Goal: Task Accomplishment & Management: Manage account settings

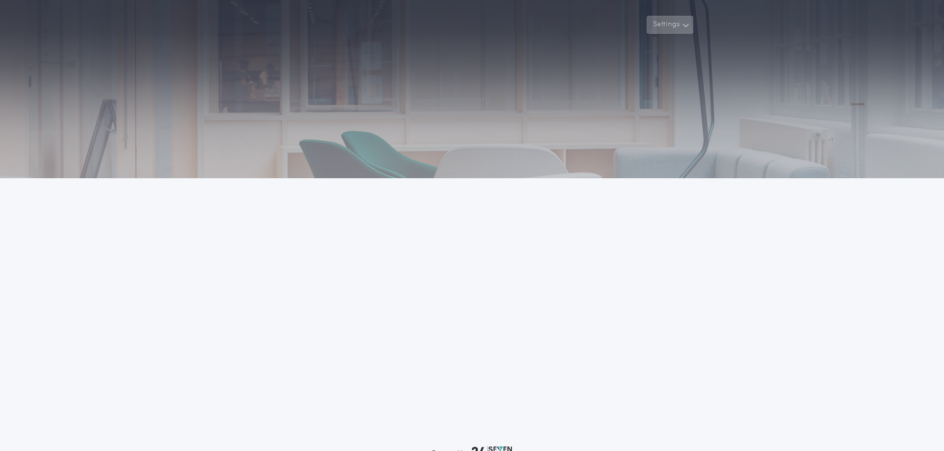
click at [682, 24] on icon "button" at bounding box center [685, 25] width 7 height 12
click at [685, 24] on icon "button" at bounding box center [685, 25] width 7 height 12
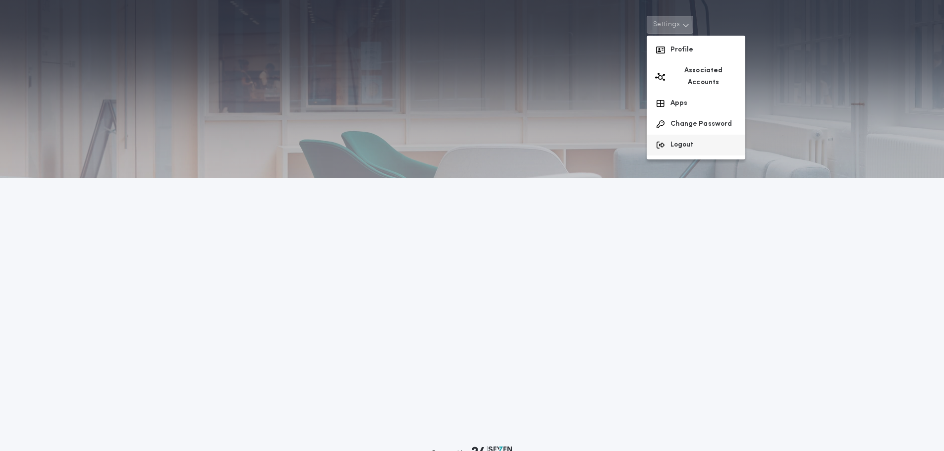
click at [681, 135] on button "Logout" at bounding box center [696, 145] width 99 height 21
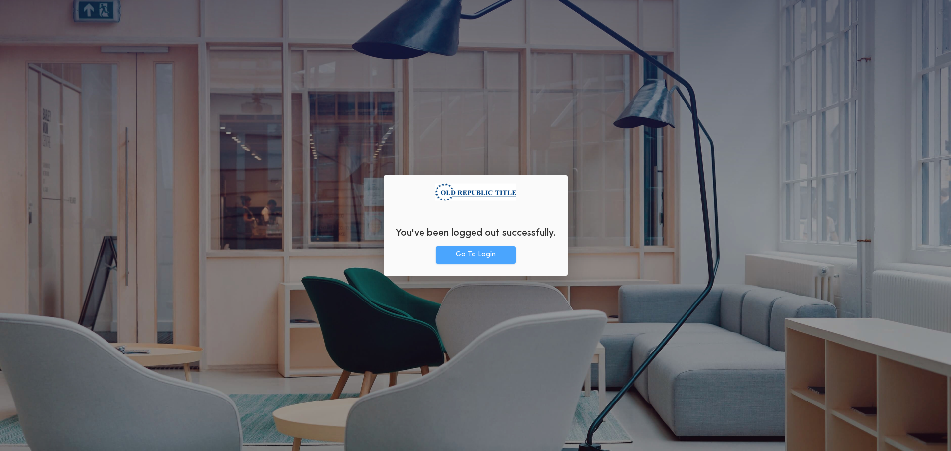
click at [487, 256] on button "Go To Login" at bounding box center [476, 255] width 80 height 18
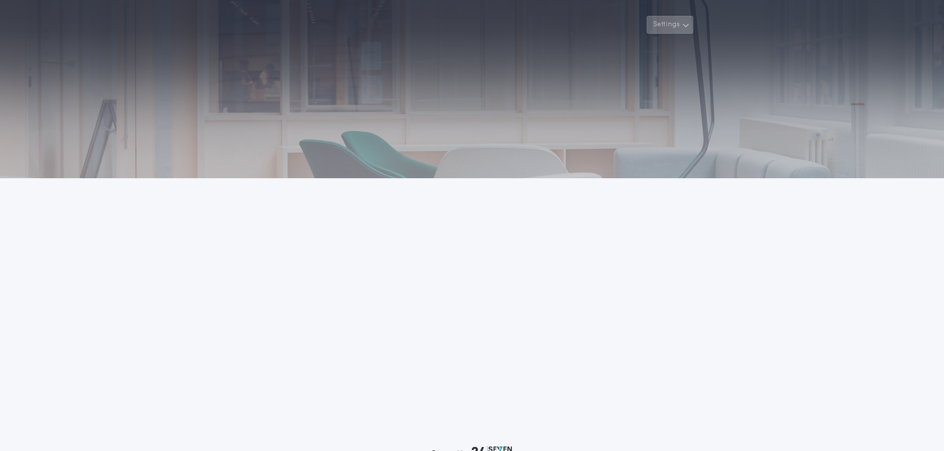
click at [688, 25] on icon "button" at bounding box center [685, 25] width 7 height 12
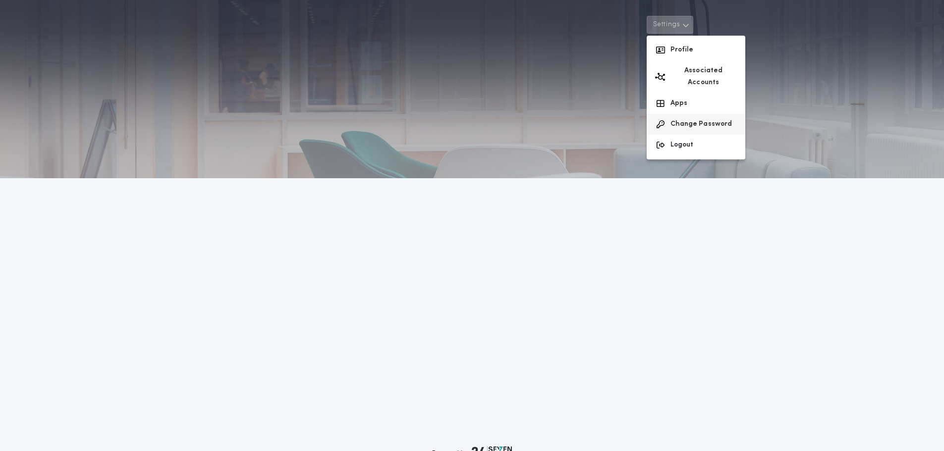
click at [683, 114] on button "Change Password" at bounding box center [696, 124] width 99 height 21
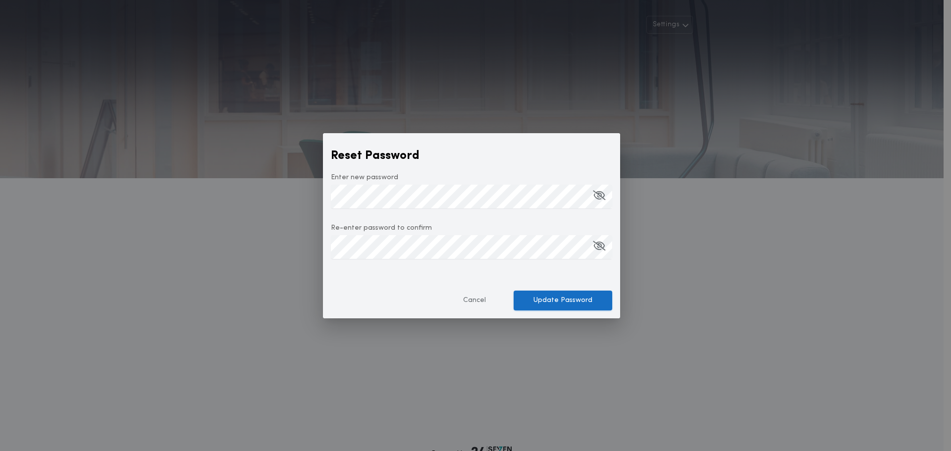
click at [567, 299] on button "Update Password" at bounding box center [563, 301] width 99 height 20
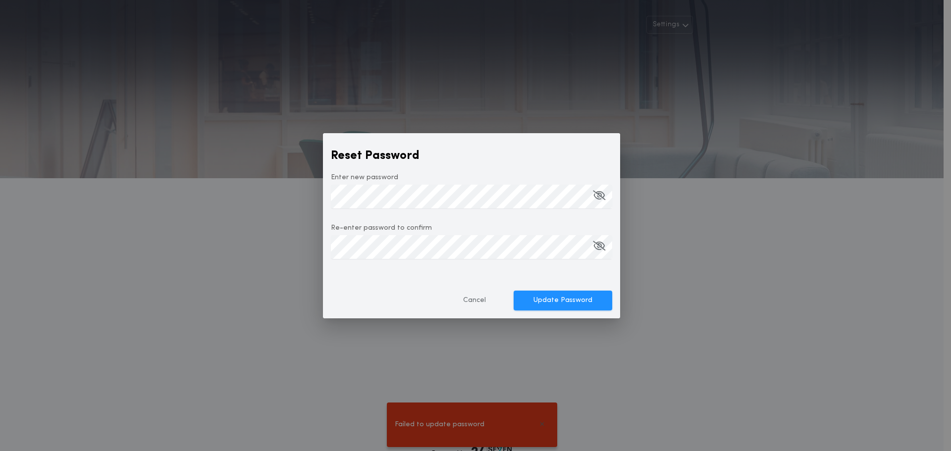
click at [487, 430] on div "Reset Password Enter new password Re-enter password to confirm Cancel Update Pa…" at bounding box center [475, 225] width 951 height 451
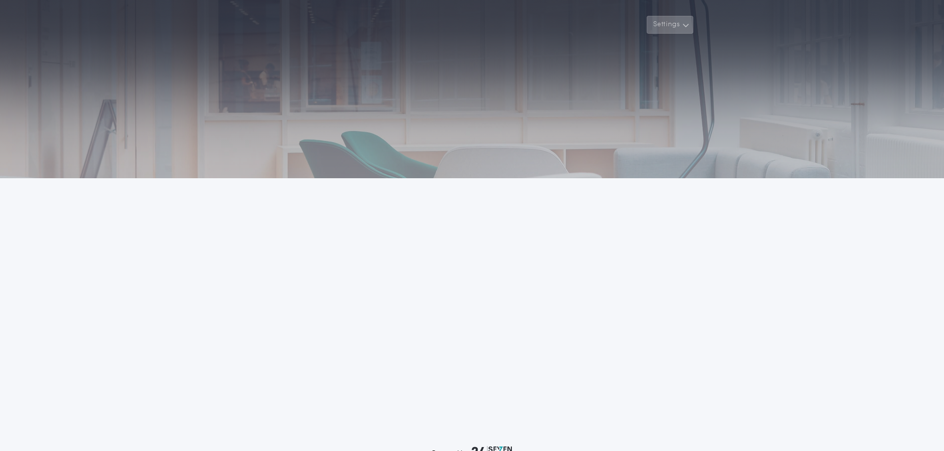
click at [677, 22] on button "Settings" at bounding box center [670, 25] width 47 height 18
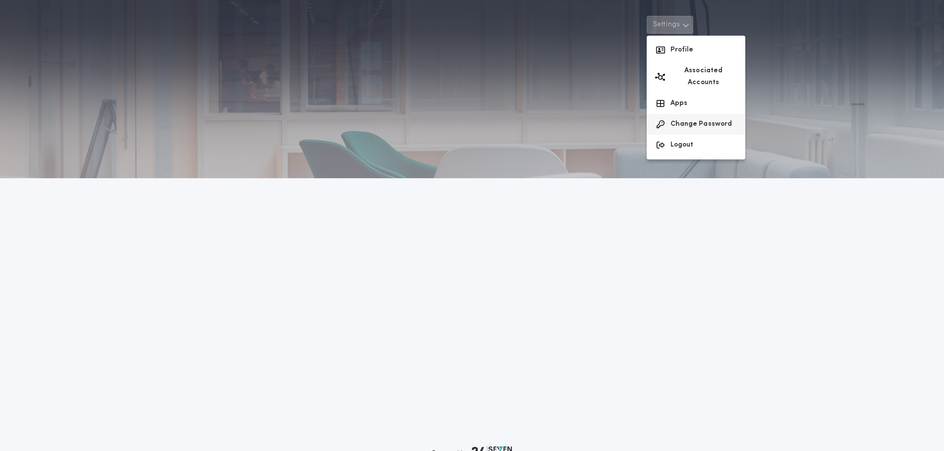
click at [690, 115] on button "Change Password" at bounding box center [696, 124] width 99 height 21
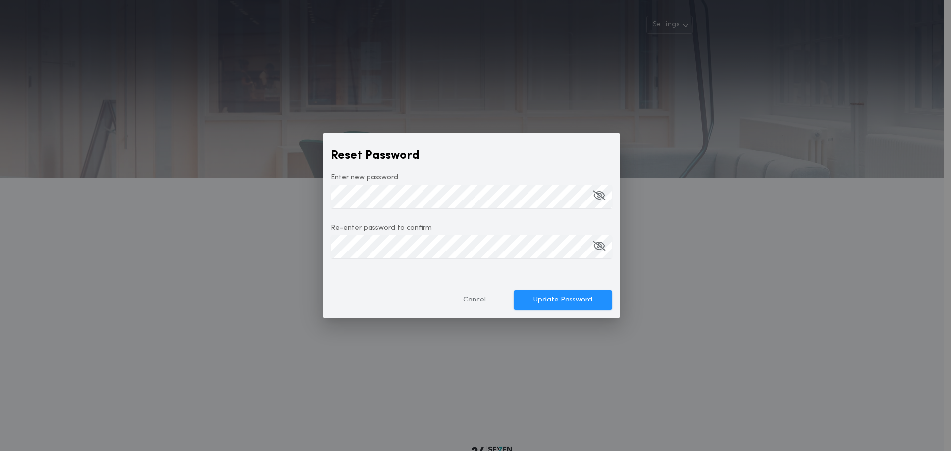
click at [415, 257] on form "Reset Password Enter new password Re-enter password to confirm Cancel Update Pa…" at bounding box center [471, 225] width 281 height 169
click at [570, 299] on button "Update Password" at bounding box center [563, 301] width 99 height 20
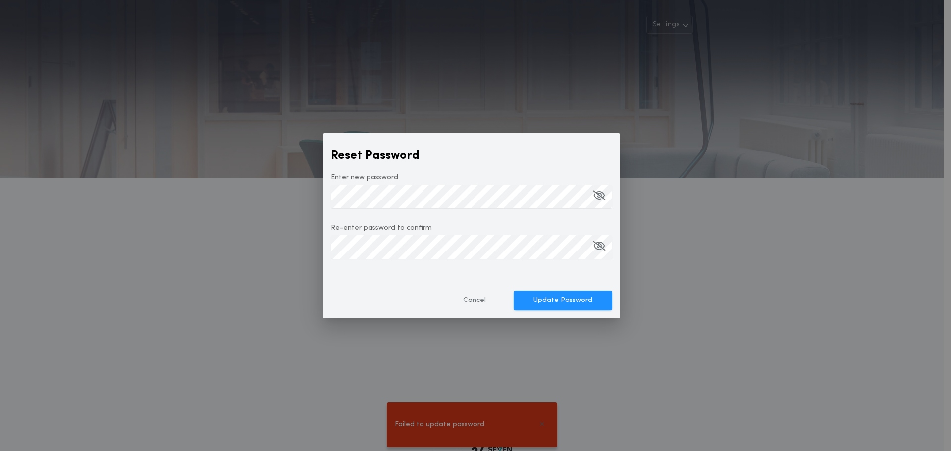
click at [497, 428] on div "Reset Password Enter new password Re-enter password to confirm Cancel Update Pa…" at bounding box center [475, 225] width 951 height 451
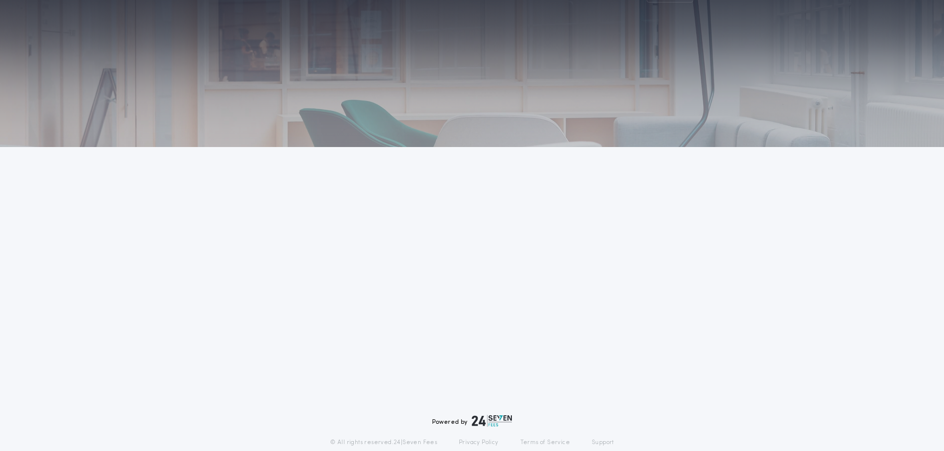
scroll to position [66, 0]
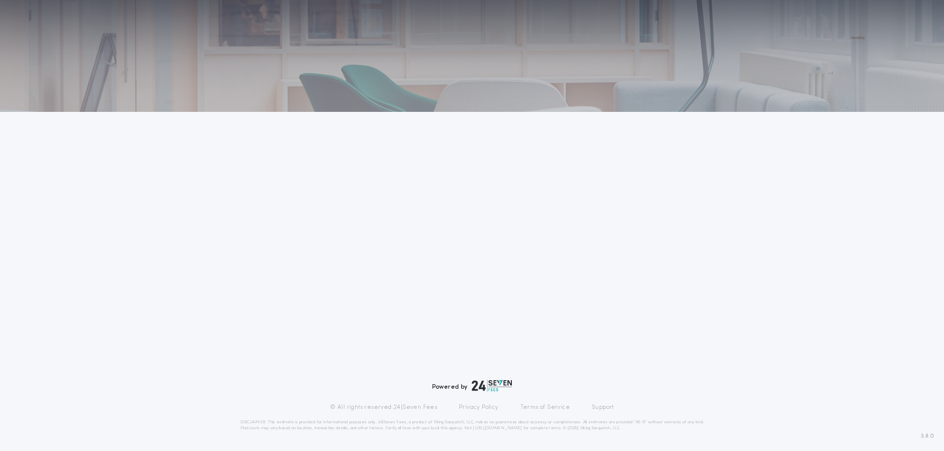
drag, startPoint x: 878, startPoint y: 1, endPoint x: 653, endPoint y: 113, distance: 251.2
click at [714, 149] on div "Settings Welcome Back Powered by © All rights reserved. 24|Seven Fees Privacy P…" at bounding box center [472, 193] width 944 height 518
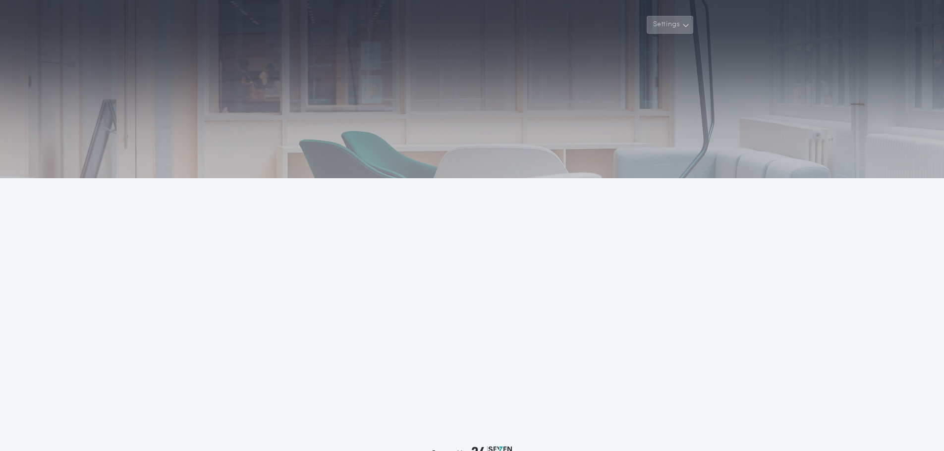
click at [687, 23] on icon "button" at bounding box center [685, 25] width 7 height 12
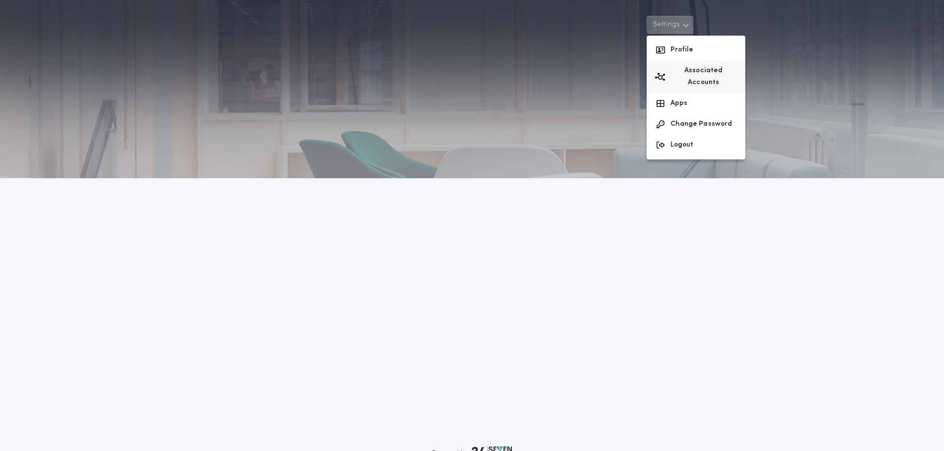
click at [701, 70] on button "Associated Accounts" at bounding box center [696, 76] width 99 height 33
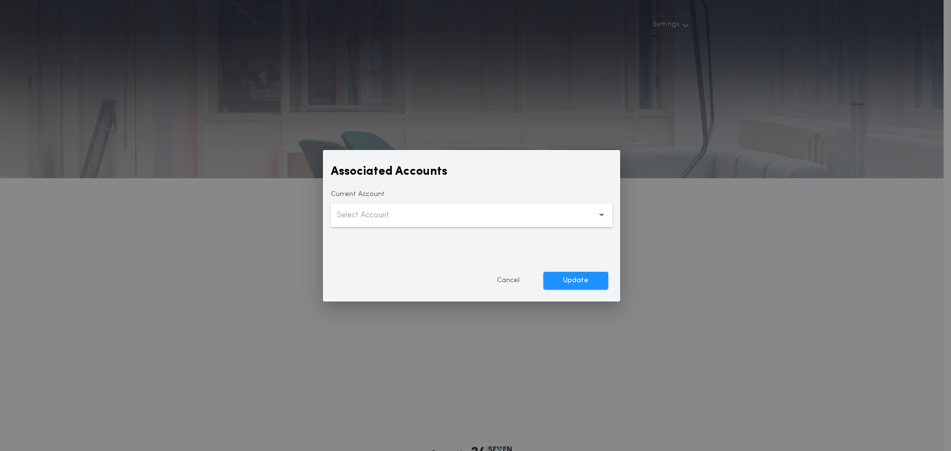
click at [602, 217] on icon "button" at bounding box center [601, 216] width 5 height 24
click at [602, 215] on icon "button" at bounding box center [601, 215] width 5 height 3
click at [398, 216] on p "Select Account" at bounding box center [371, 216] width 68 height 12
click at [755, 72] on div "Associated Accounts Current Account Select Account Cancel Update" at bounding box center [475, 225] width 951 height 451
click at [683, 24] on div "Associated Accounts Current Account Select Account Cancel Update" at bounding box center [475, 225] width 951 height 451
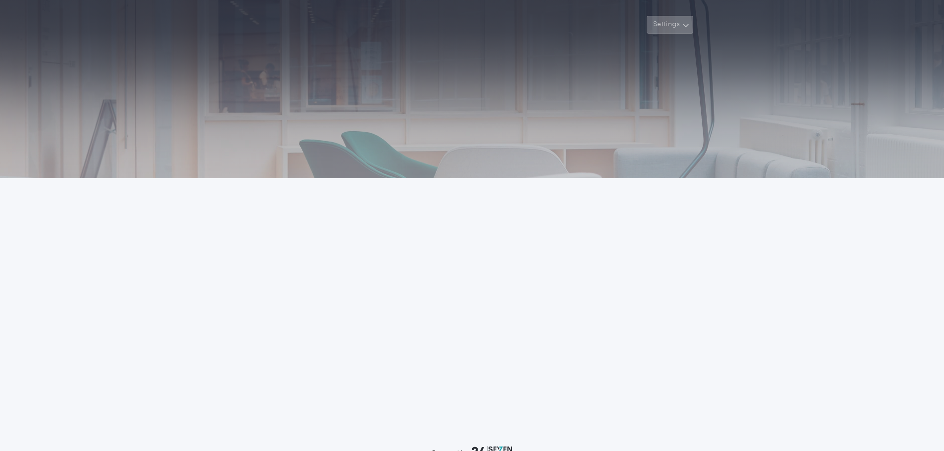
click at [687, 24] on icon "button" at bounding box center [685, 25] width 7 height 12
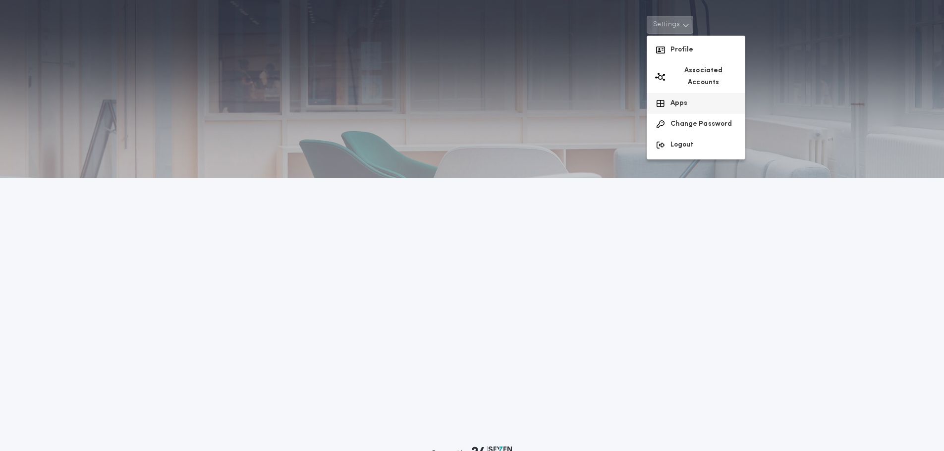
click at [675, 93] on button "Apps" at bounding box center [696, 103] width 99 height 21
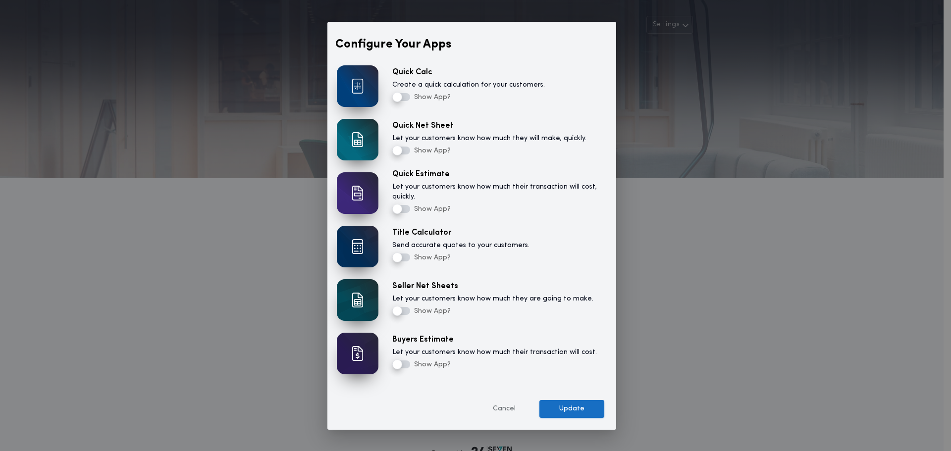
click at [568, 406] on button "Update" at bounding box center [572, 409] width 65 height 18
click at [413, 310] on span "Show App?" at bounding box center [431, 311] width 39 height 7
click at [498, 407] on button "Cancel" at bounding box center [506, 409] width 62 height 18
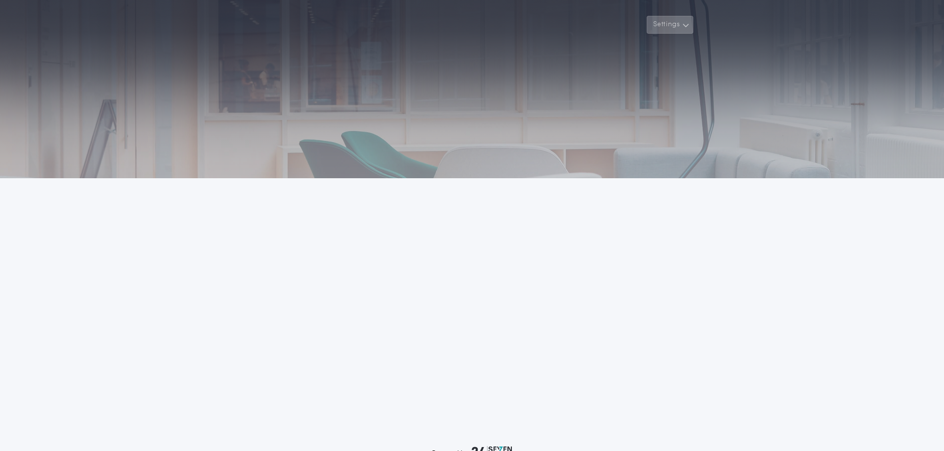
click at [684, 25] on icon "button" at bounding box center [685, 25] width 7 height 12
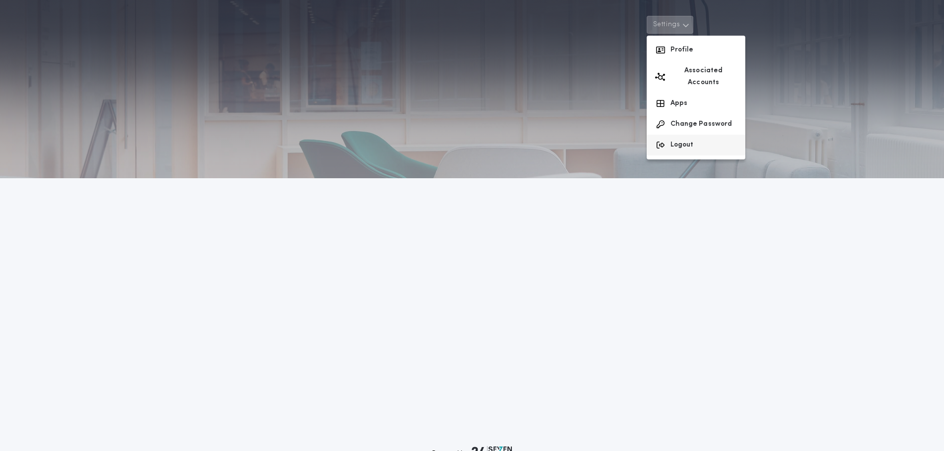
click at [679, 135] on button "Logout" at bounding box center [696, 145] width 99 height 21
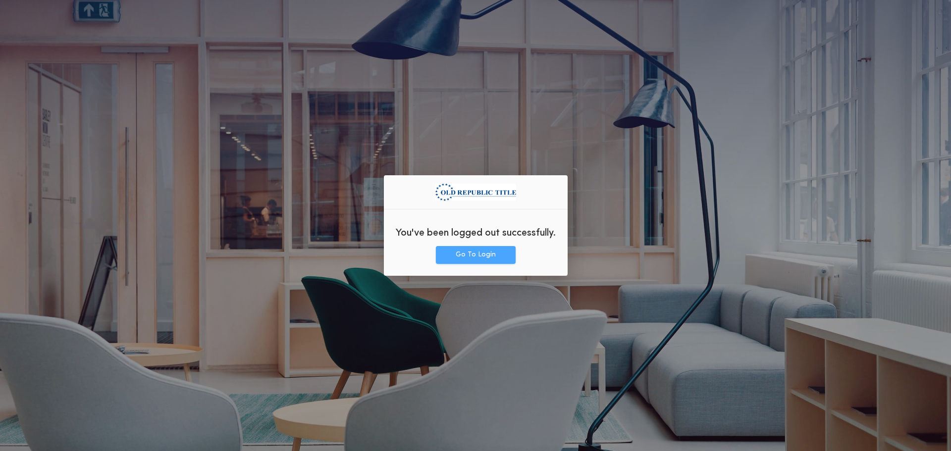
click at [469, 249] on button "Go To Login" at bounding box center [476, 255] width 80 height 18
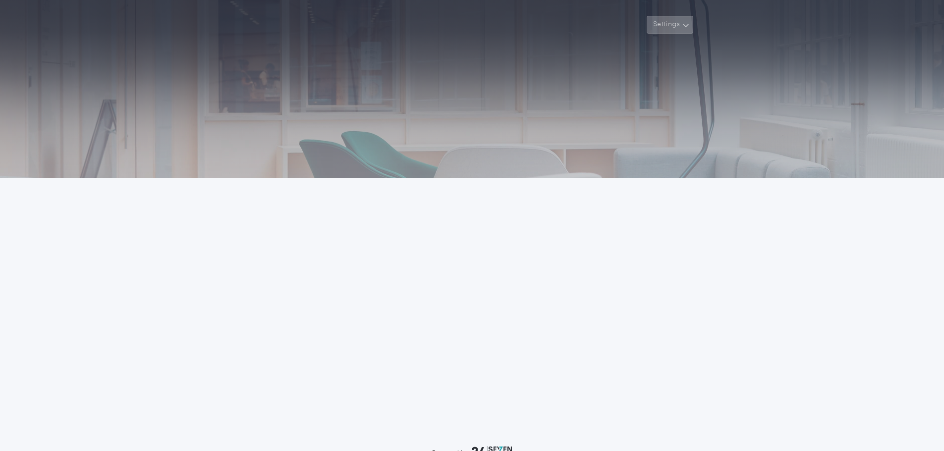
click at [686, 27] on icon "button" at bounding box center [685, 25] width 7 height 12
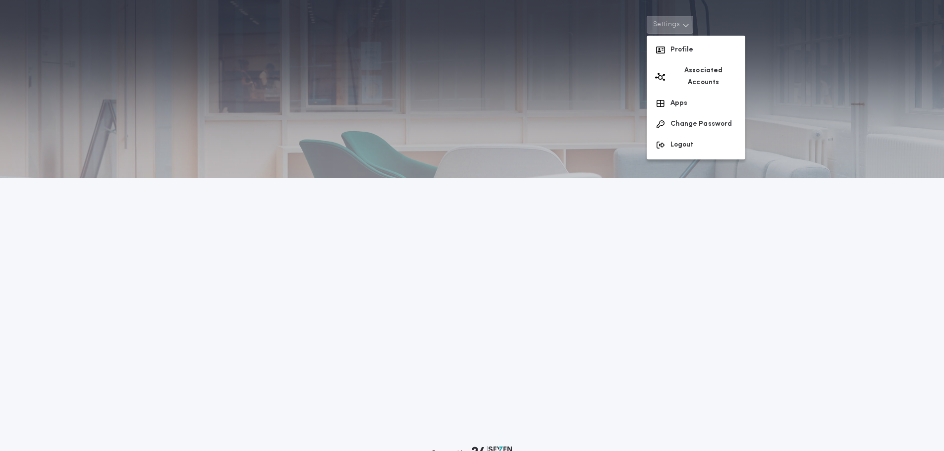
drag, startPoint x: 514, startPoint y: 146, endPoint x: 517, endPoint y: 140, distance: 7.3
click at [516, 143] on div at bounding box center [472, 89] width 944 height 178
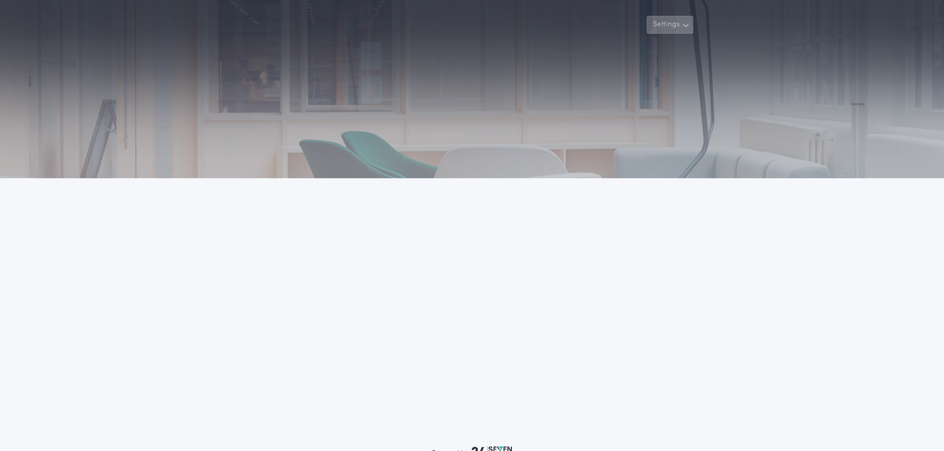
click at [684, 23] on icon "button" at bounding box center [685, 25] width 7 height 12
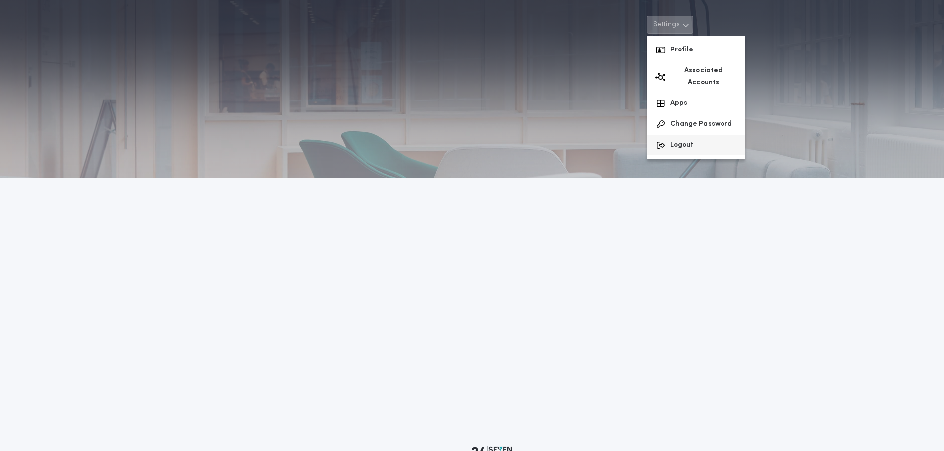
drag, startPoint x: 690, startPoint y: 107, endPoint x: 696, endPoint y: 124, distance: 18.3
click at [696, 124] on div "Profile Associated Accounts Apps Change Password Logout" at bounding box center [696, 98] width 99 height 124
click at [704, 135] on button "Logout" at bounding box center [696, 145] width 99 height 21
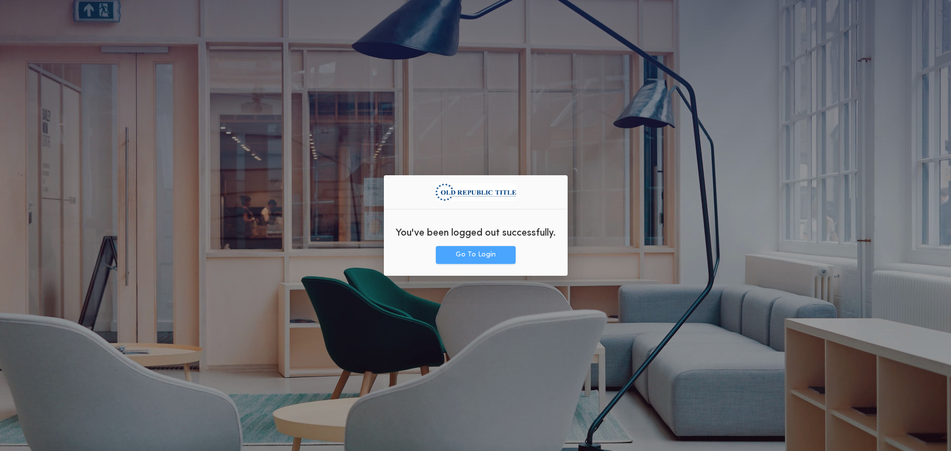
click at [446, 264] on button "Go To Login" at bounding box center [476, 255] width 80 height 18
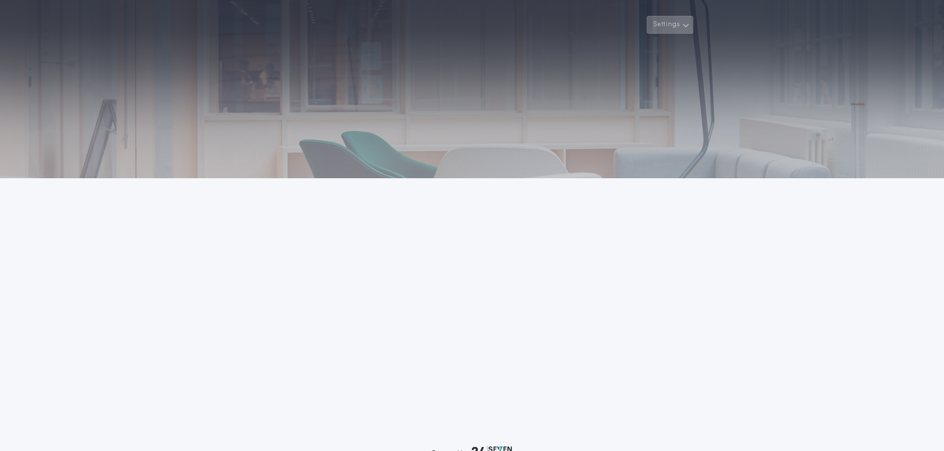
click at [671, 24] on button "Settings" at bounding box center [670, 25] width 47 height 18
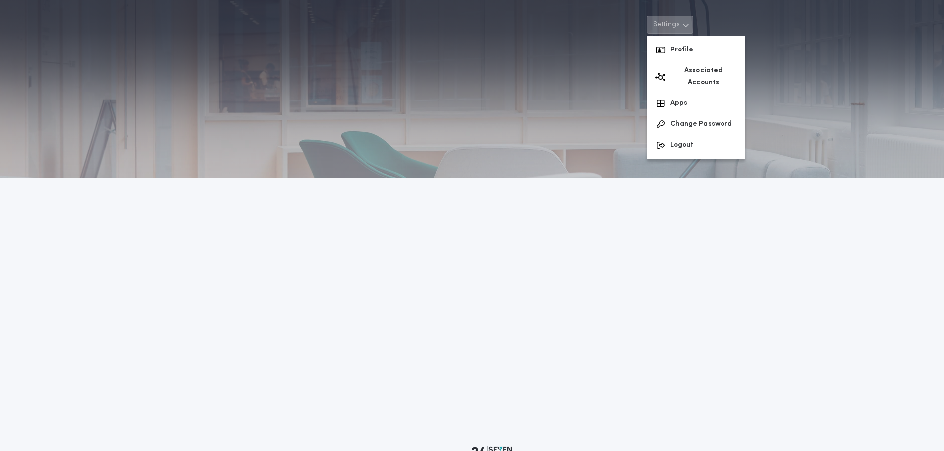
click at [813, 37] on div at bounding box center [472, 89] width 944 height 178
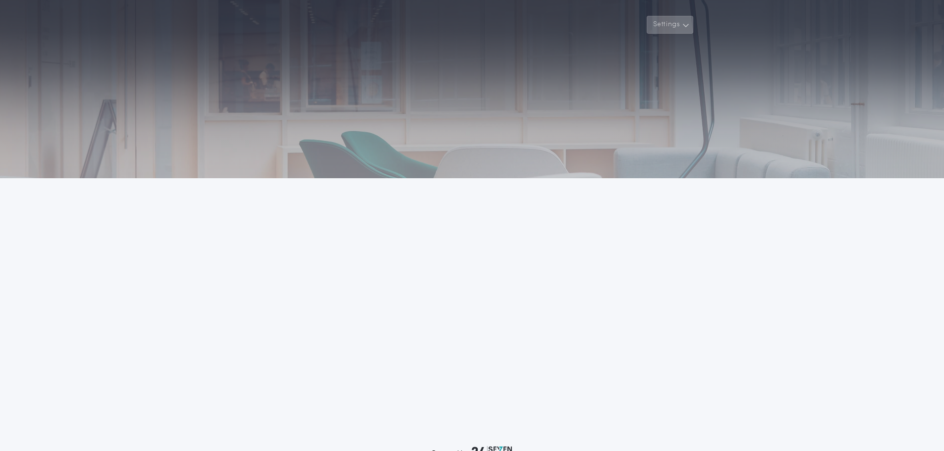
click at [676, 21] on button "Settings" at bounding box center [670, 25] width 47 height 18
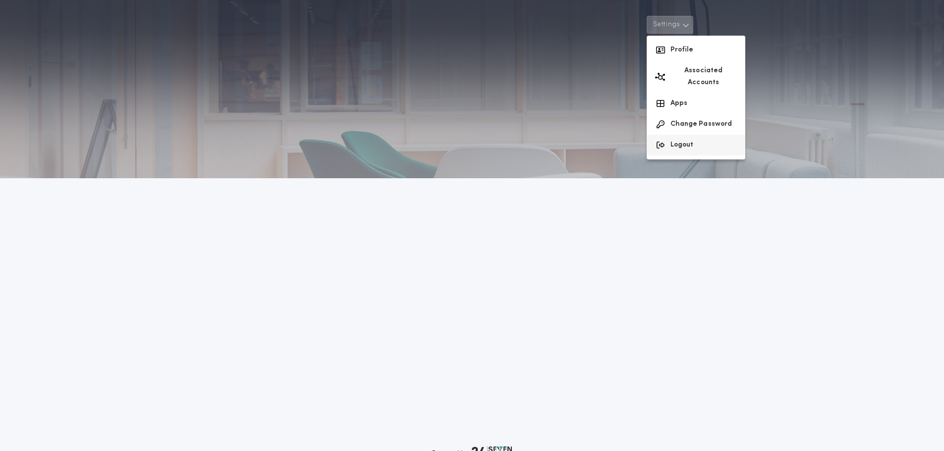
click at [686, 136] on button "Logout" at bounding box center [696, 145] width 99 height 21
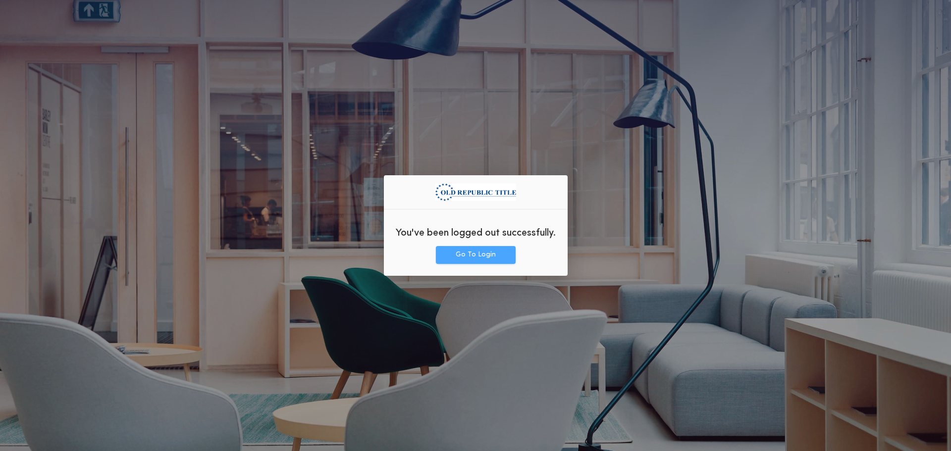
click at [489, 255] on button "Go To Login" at bounding box center [476, 255] width 80 height 18
